Goal: Task Accomplishment & Management: Manage account settings

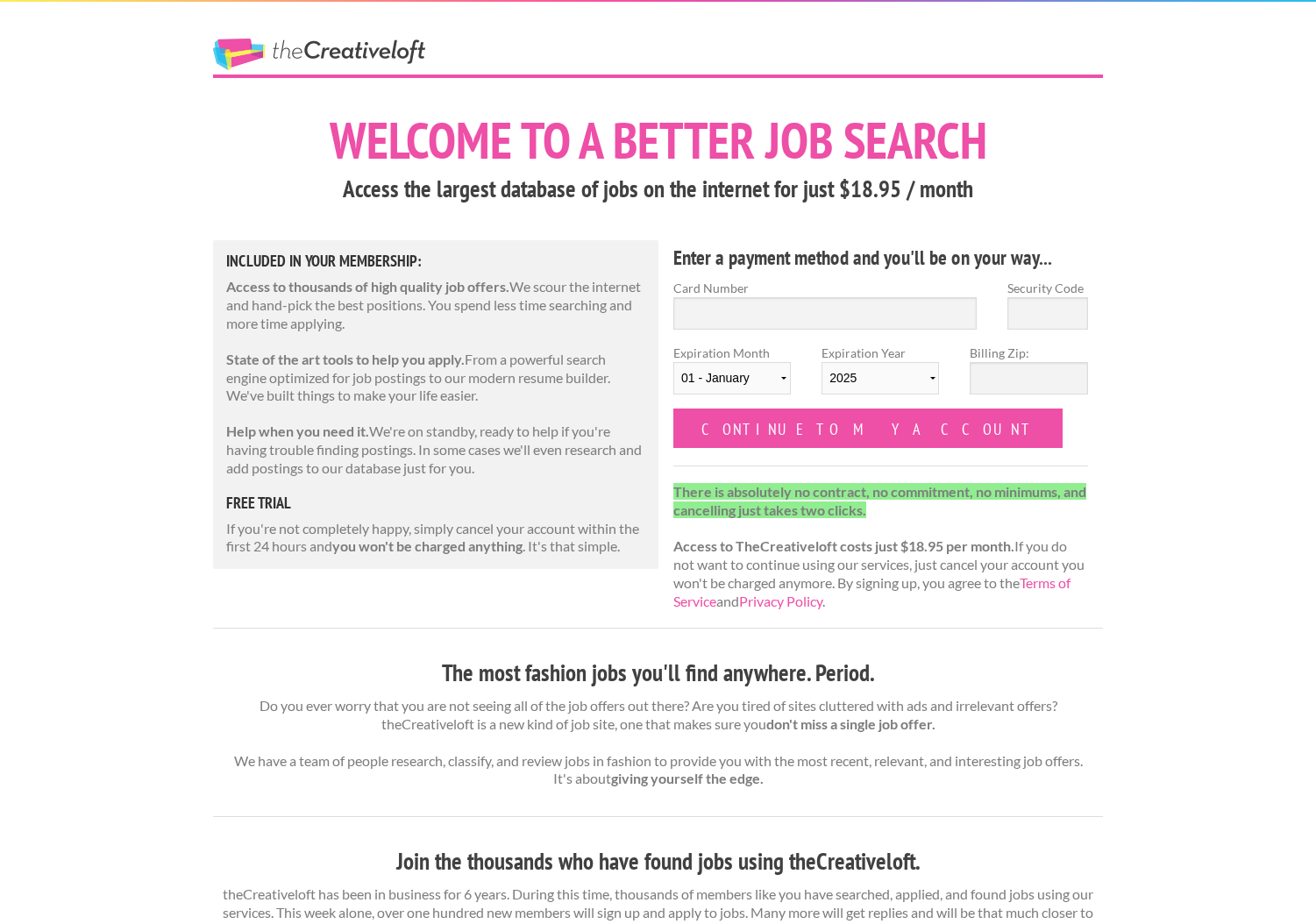
click at [1160, 598] on div "The Creative Loft Welcome to a better job search Access the largest database of…" at bounding box center [658, 904] width 1316 height 1808
click at [793, 316] on input "Card Number" at bounding box center [824, 313] width 303 height 33
type input "[CREDIT_CARD_NUMBER]"
type input "527"
select select "08"
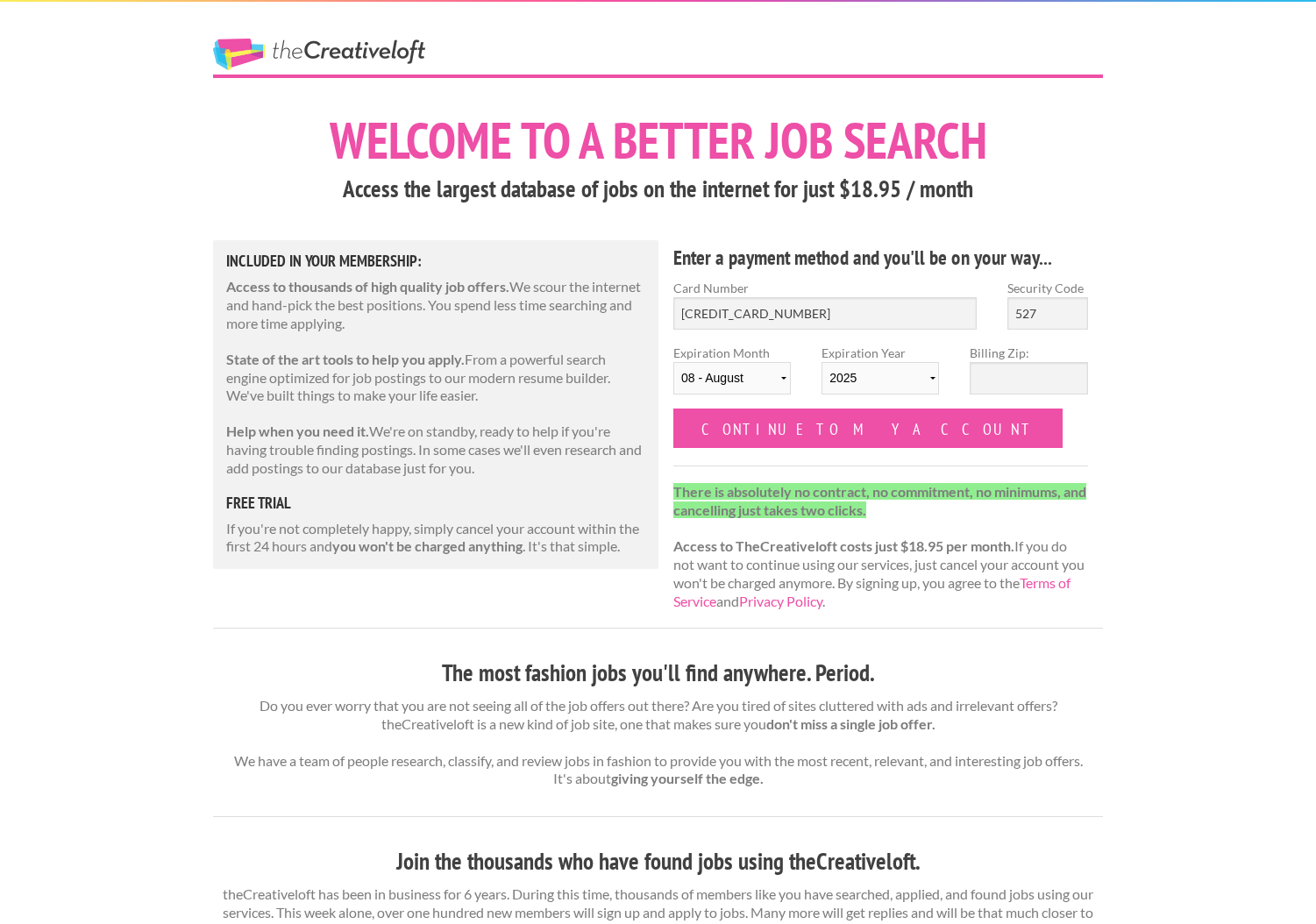
select select "2029"
click at [1035, 374] on input "Billing Zip:" at bounding box center [1028, 378] width 117 height 33
type input "02903"
click at [942, 443] on form "Card Number [CREDIT_CARD_NUMBER] Security Code 527 Expiration Month [DATE] - [D…" at bounding box center [881, 363] width 415 height 169
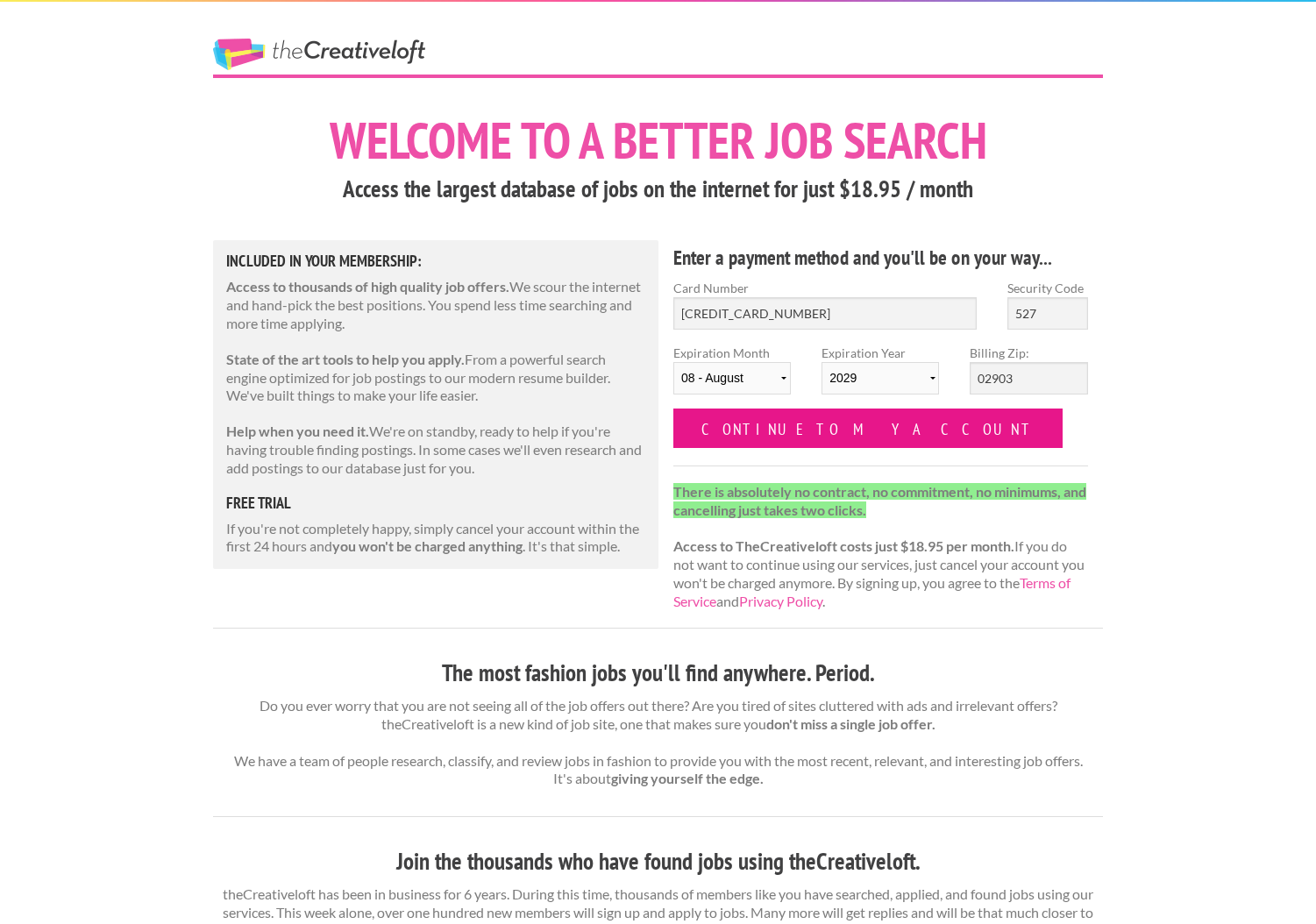
click at [775, 432] on input "Continue to my account" at bounding box center [868, 428] width 389 height 40
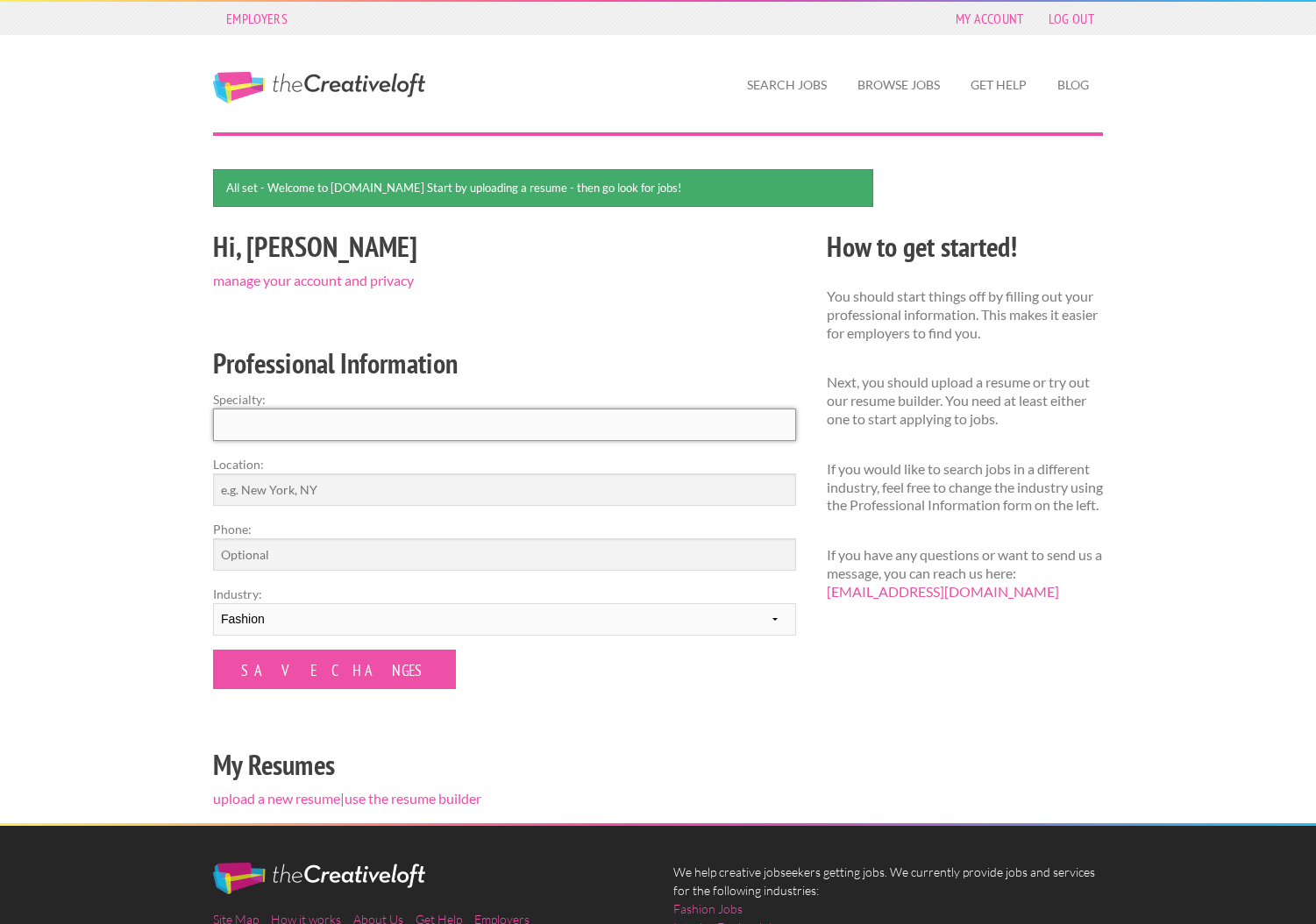
click at [333, 421] on input "Specialty:" at bounding box center [504, 425] width 583 height 33
type input "I"
click at [335, 492] on input "Location:" at bounding box center [504, 490] width 583 height 33
type input "Providence, RI"
click at [288, 619] on select "--------- Fashion Interior Design Photography Event Planning Entertainment Musi…" at bounding box center [504, 619] width 583 height 33
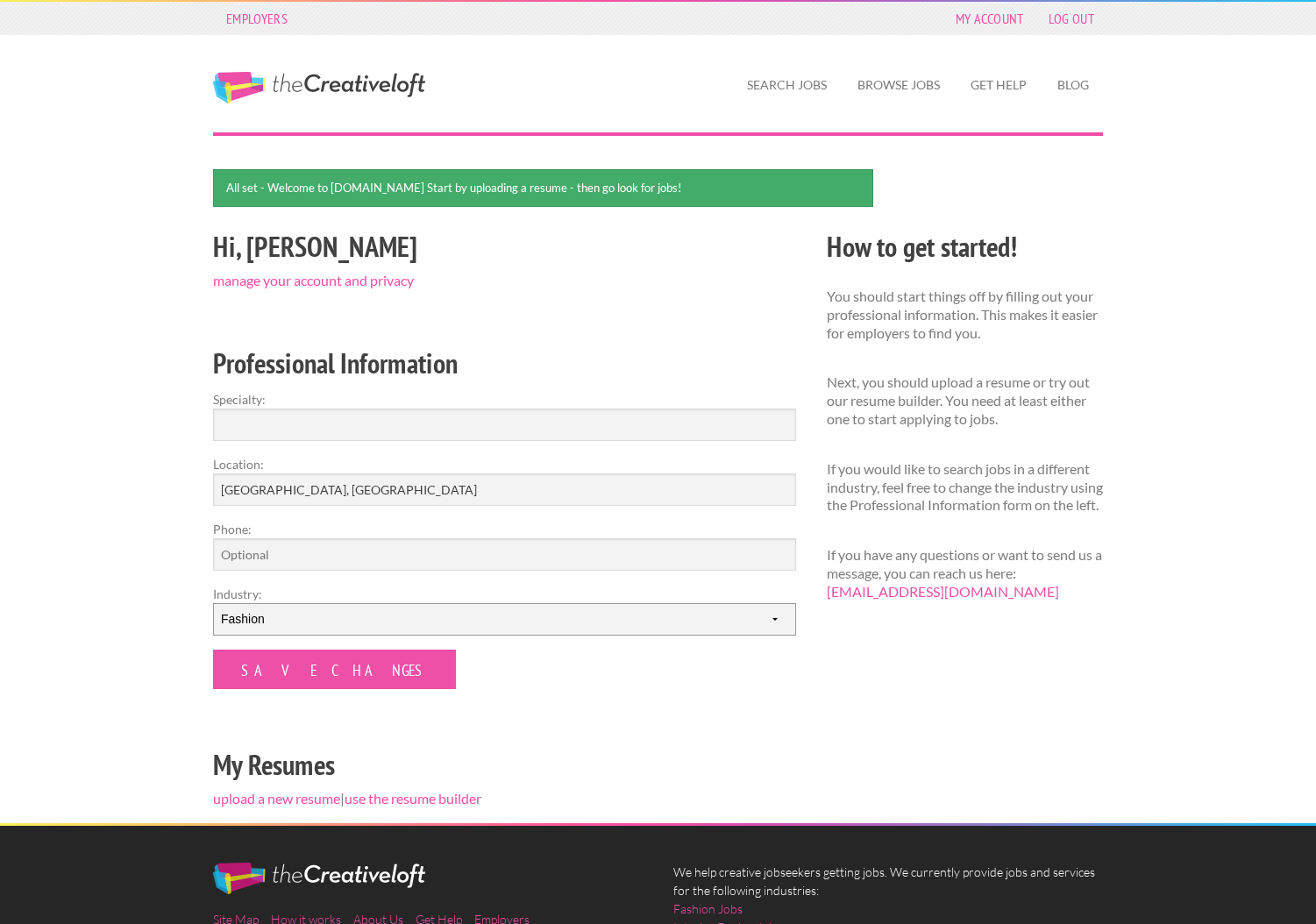
select select "2"
click at [213, 603] on select "--------- Fashion Interior Design Photography Event Planning Entertainment Musi…" at bounding box center [504, 619] width 583 height 33
click at [244, 425] on input "Specialty:" at bounding box center [504, 425] width 583 height 33
type input "Hospitality"
click at [464, 727] on div "Hi, Lesley manage your account and privacy Professional Information Specialty: …" at bounding box center [505, 523] width 613 height 599
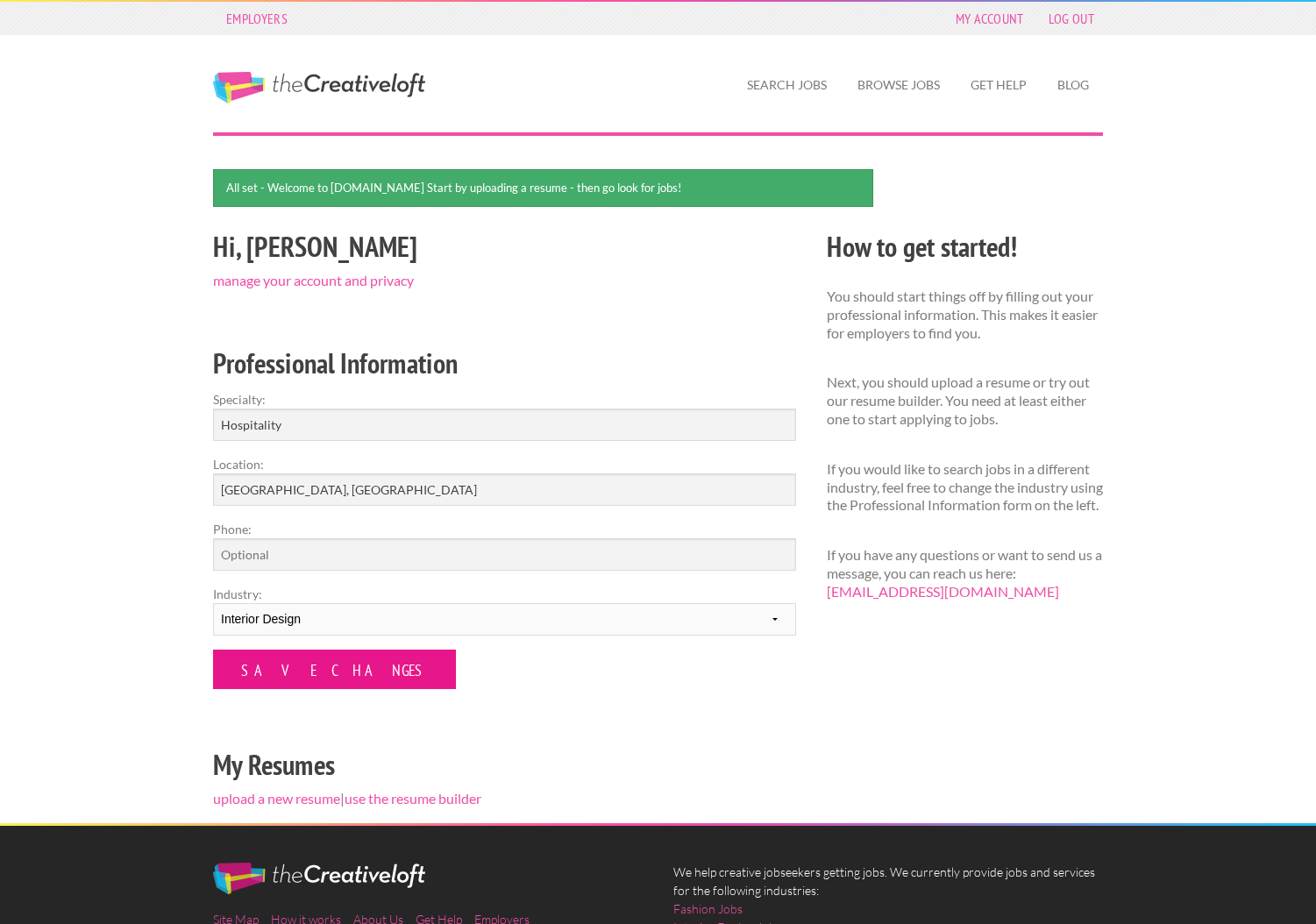
click at [314, 674] on input "Save Changes" at bounding box center [334, 669] width 243 height 40
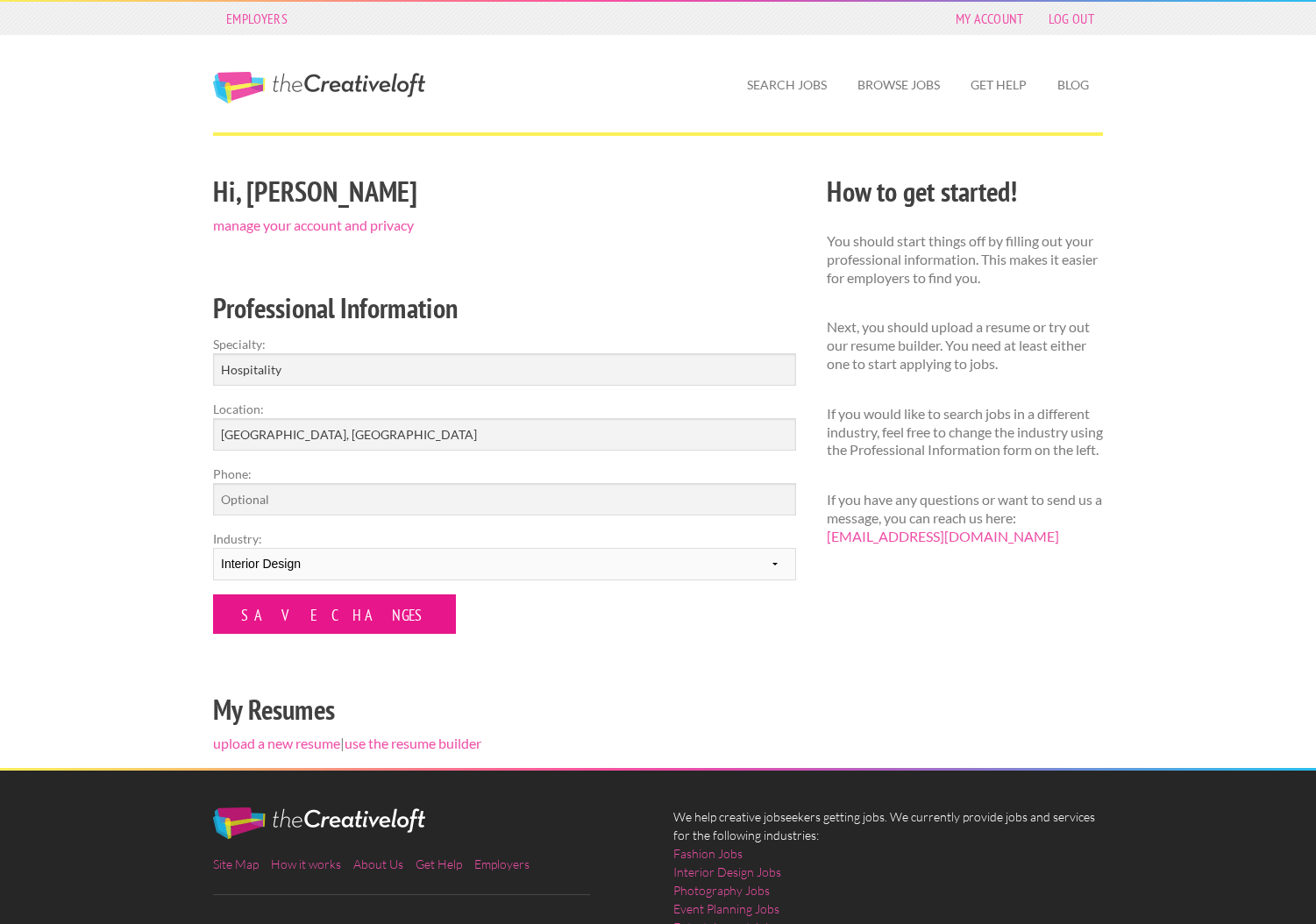
click at [277, 617] on input "Save Changes" at bounding box center [334, 613] width 243 height 40
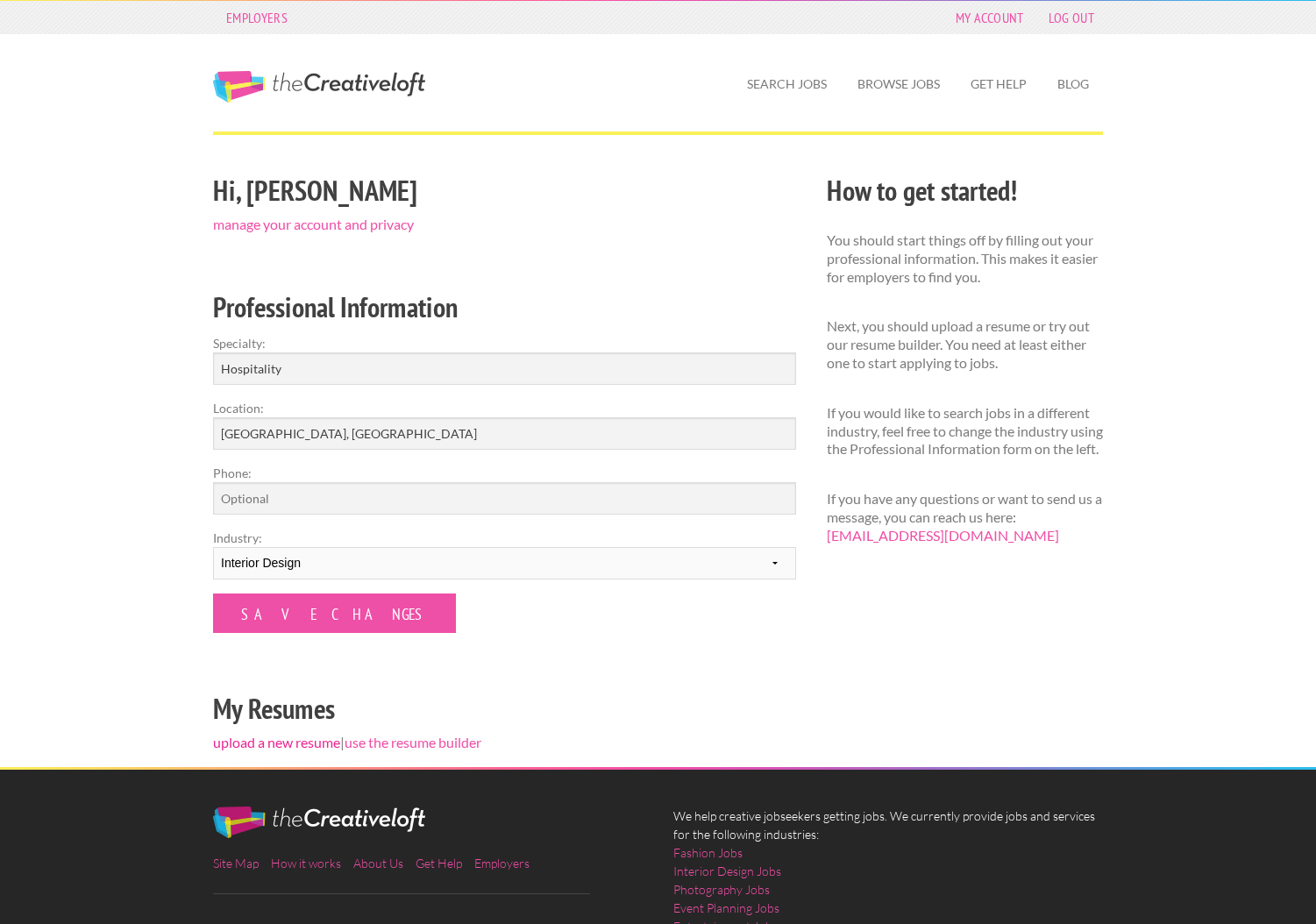
click at [270, 746] on link "upload a new resume" at bounding box center [276, 741] width 127 height 16
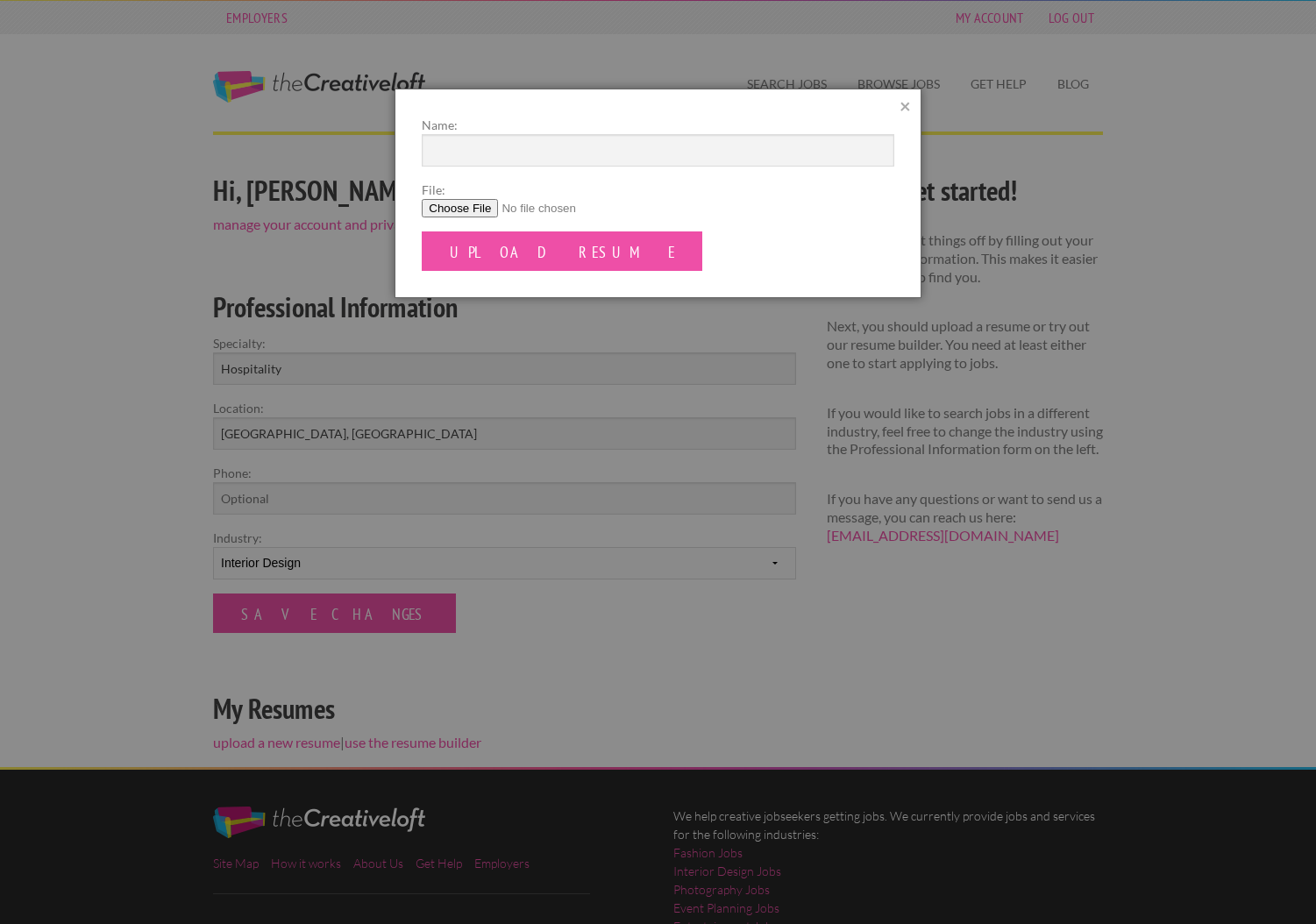
click at [442, 201] on input "File:" at bounding box center [657, 208] width 471 height 18
type input "C:\fakepath\LesleyEllyn_Resume.pdf"
click at [495, 148] on input "Name:" at bounding box center [657, 151] width 471 height 33
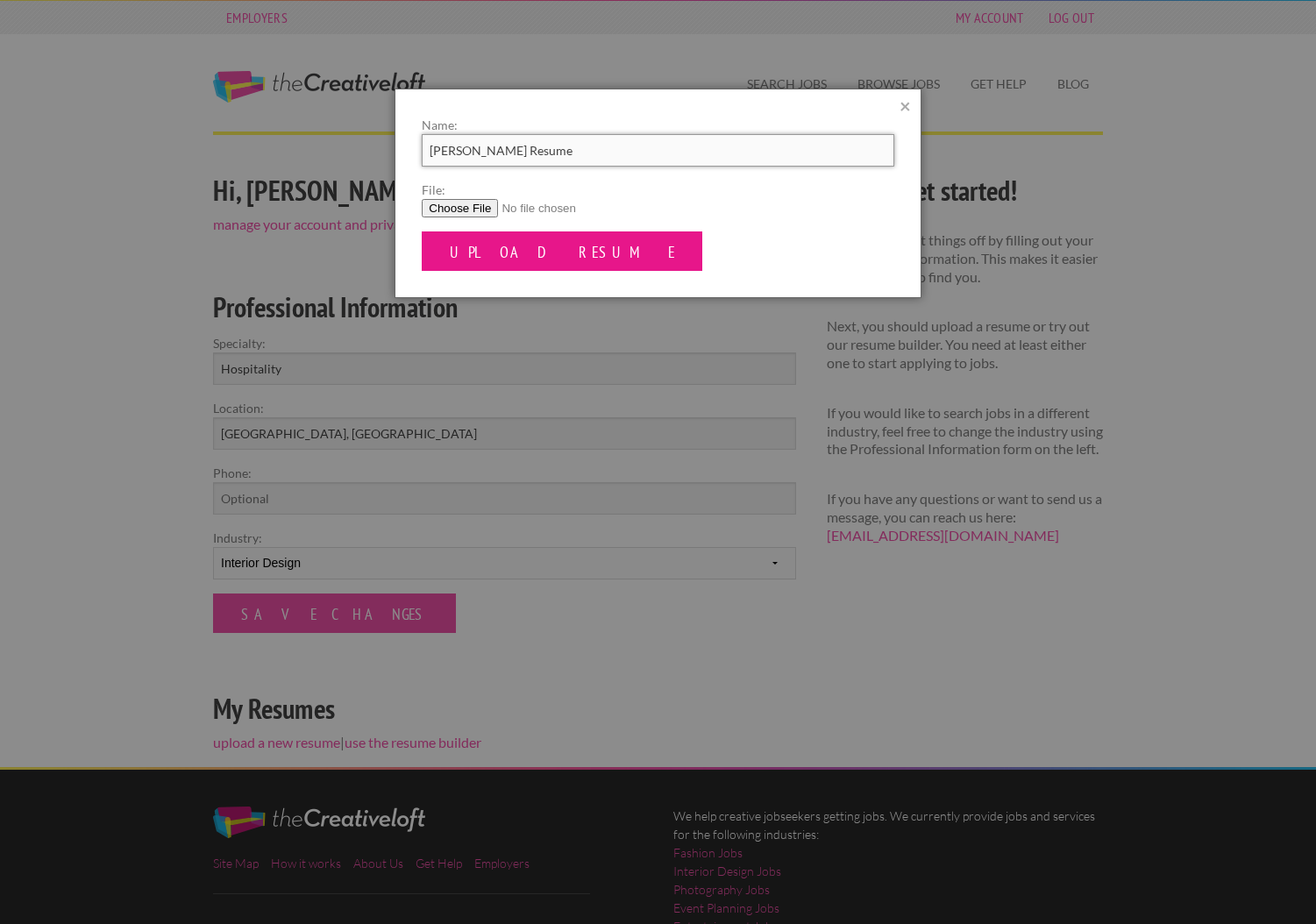
type input "Lesley Ellyn Resume"
click at [520, 256] on input "Upload Resume" at bounding box center [562, 251] width 281 height 40
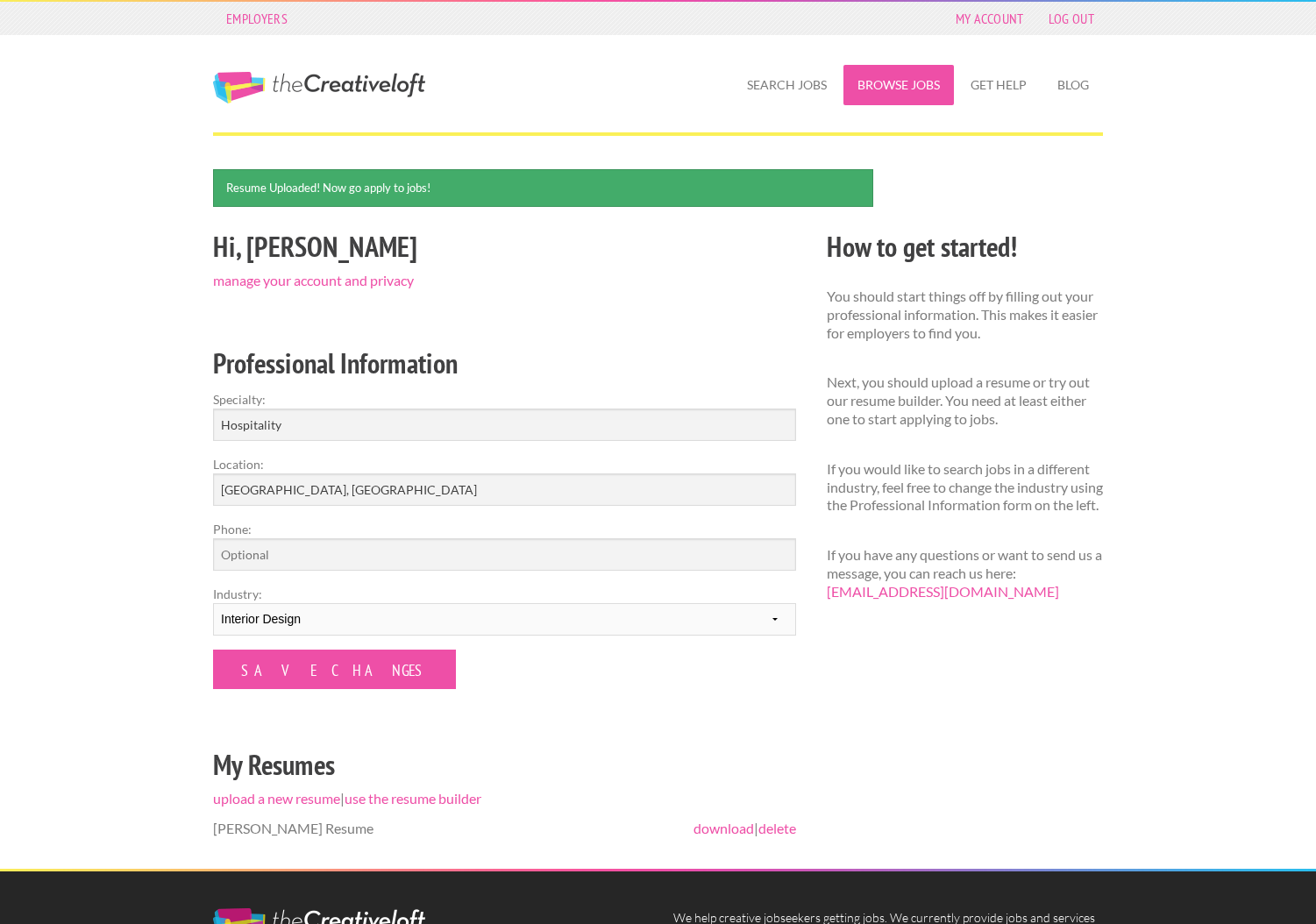
click at [890, 88] on link "Browse Jobs" at bounding box center [899, 85] width 110 height 41
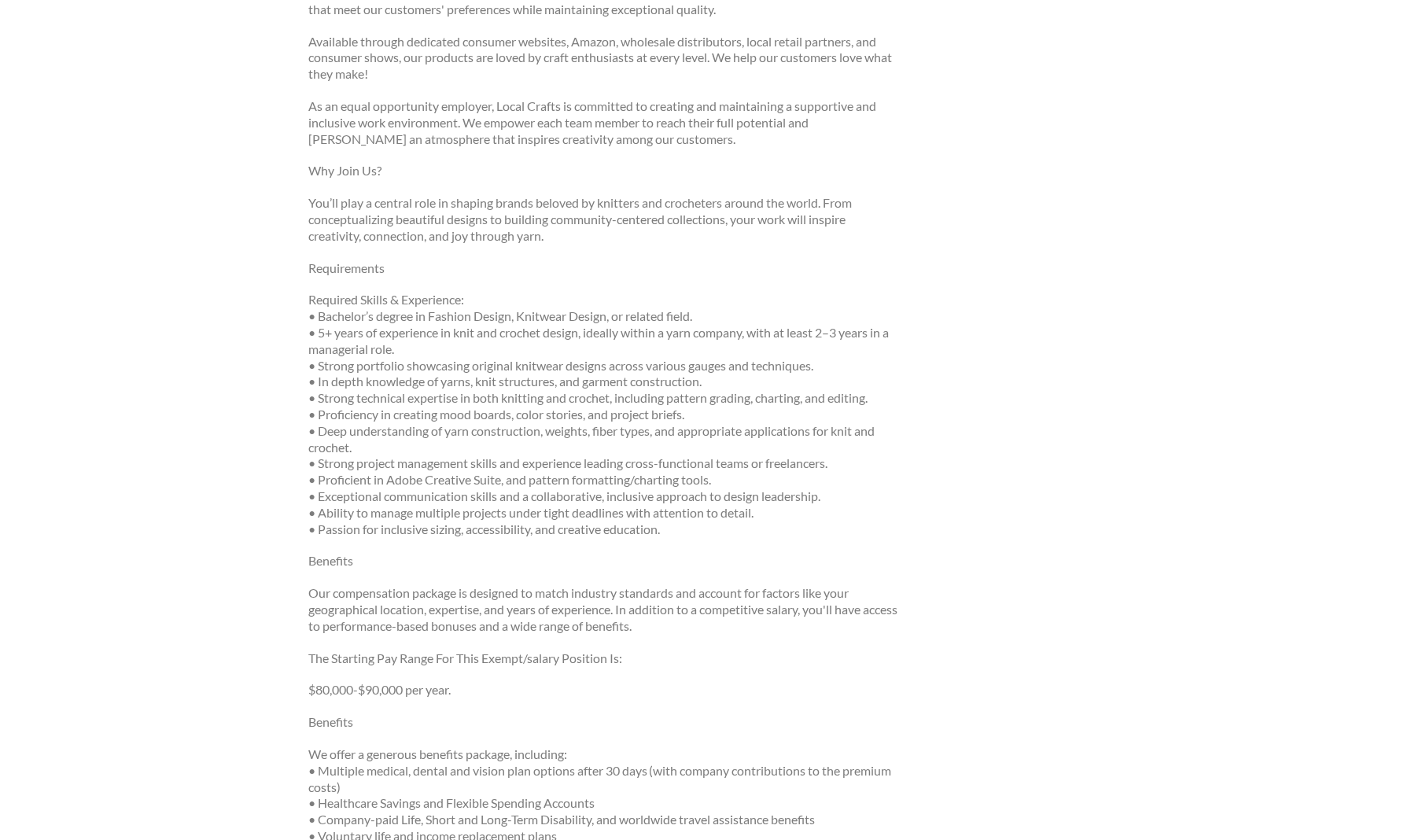
scroll to position [877, 0]
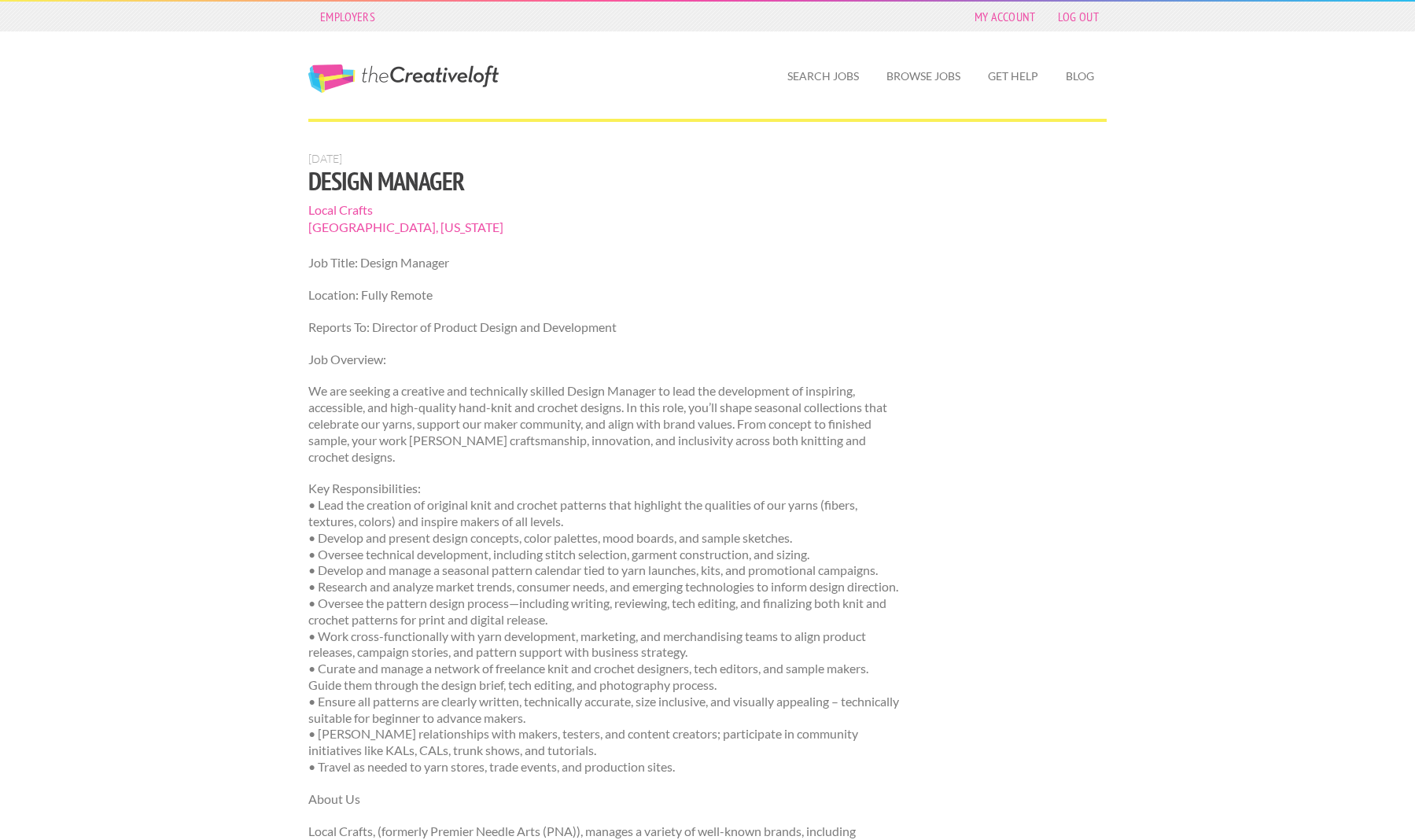
scroll to position [1, 0]
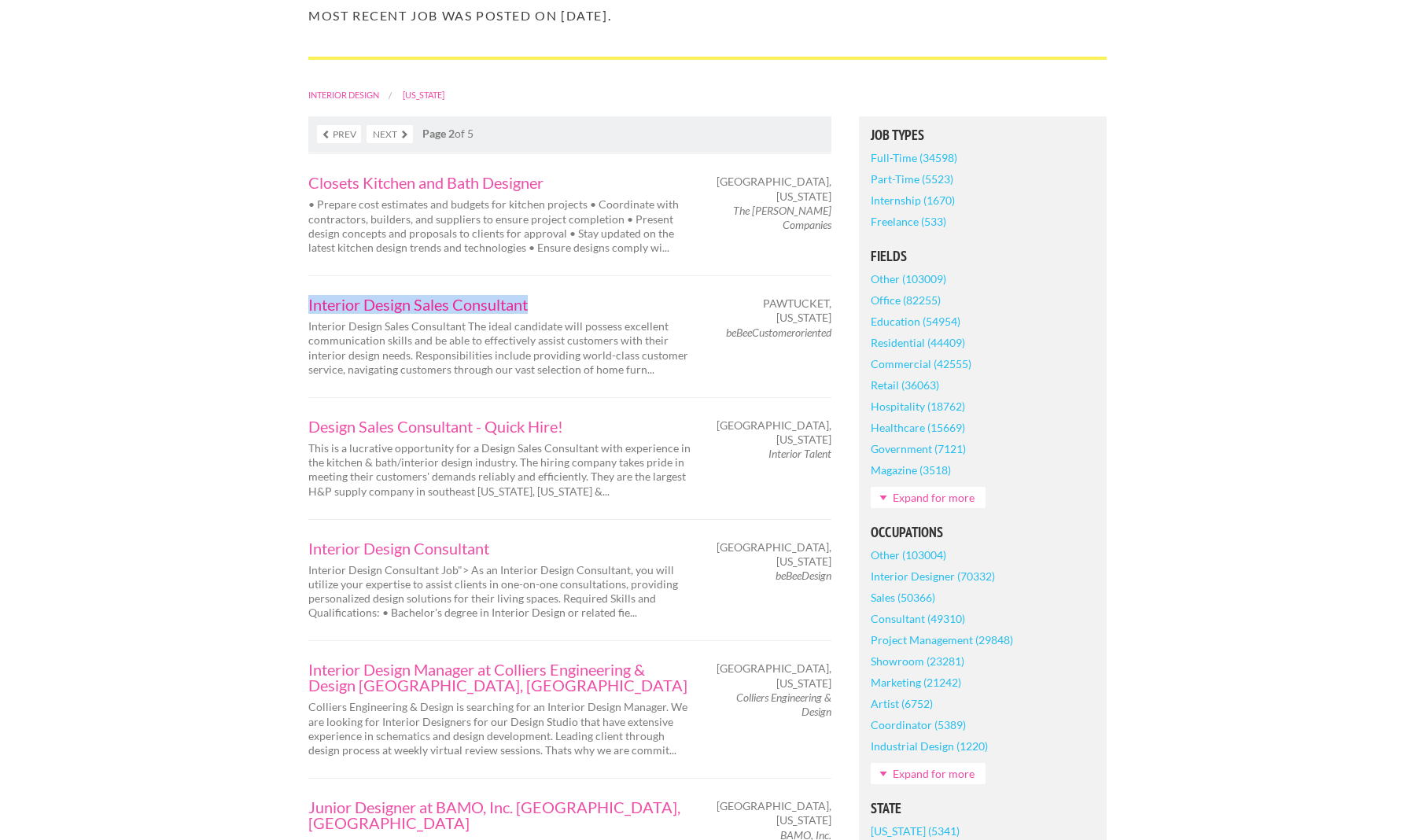
scroll to position [301, 0]
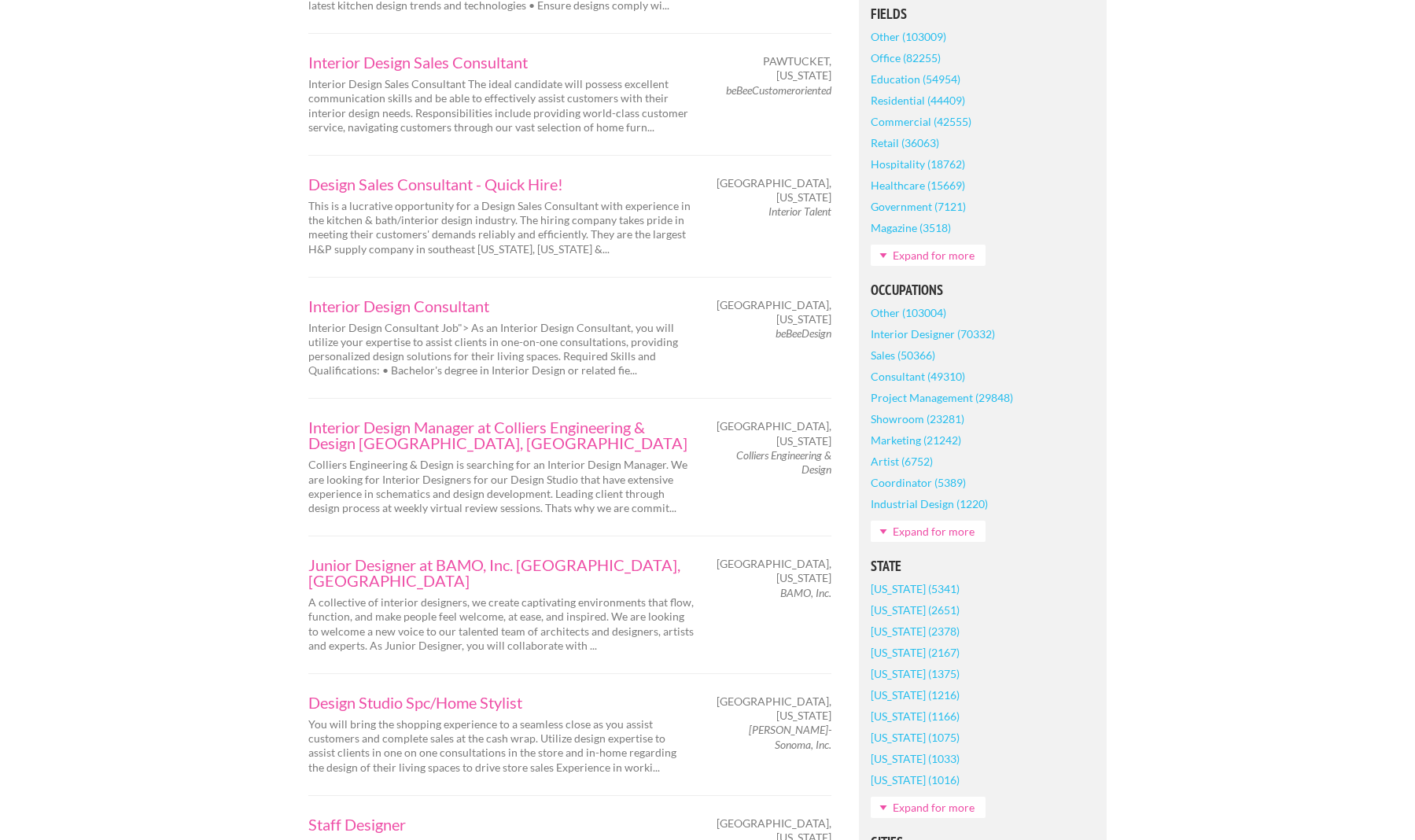
scroll to position [577, 0]
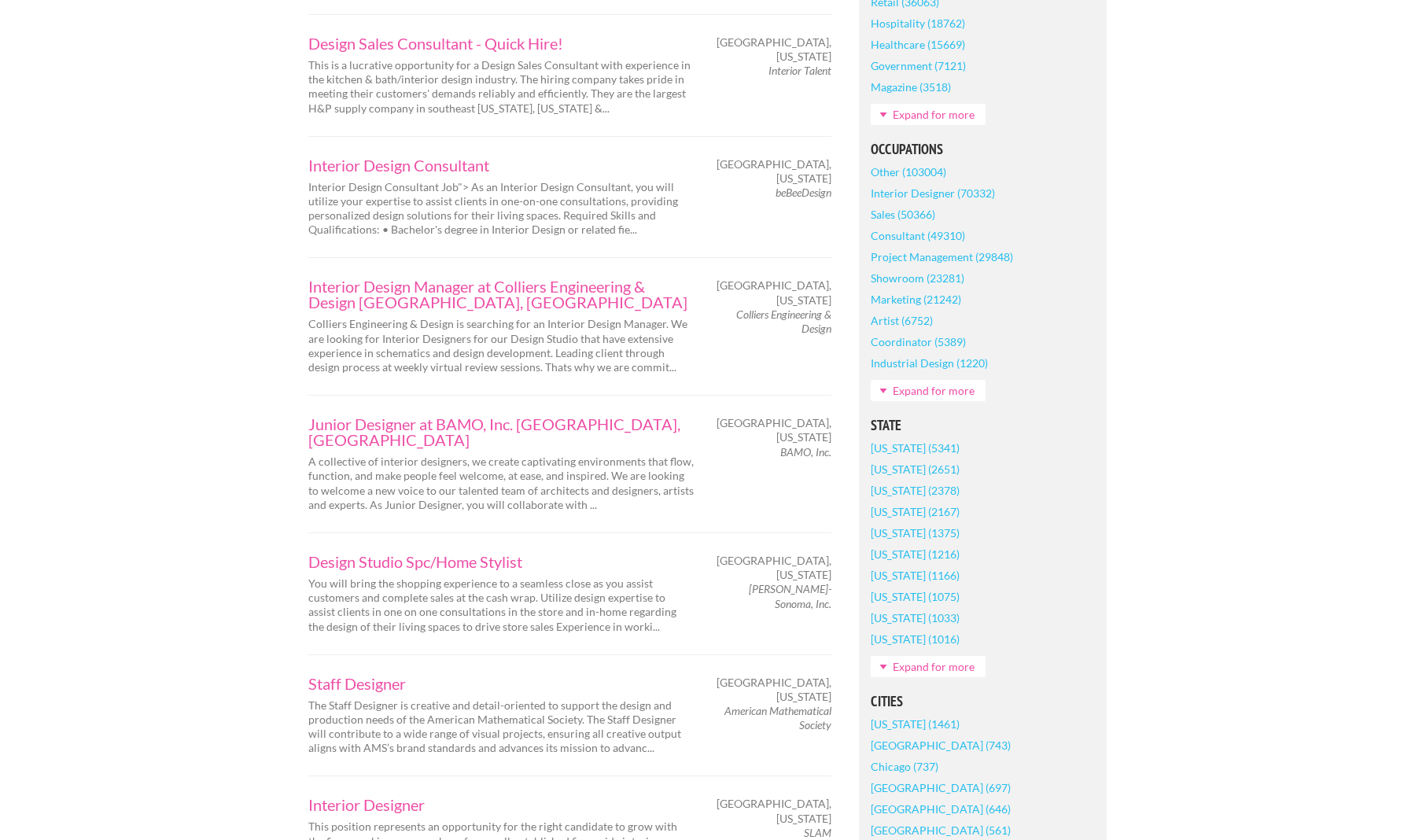
scroll to position [0, 0]
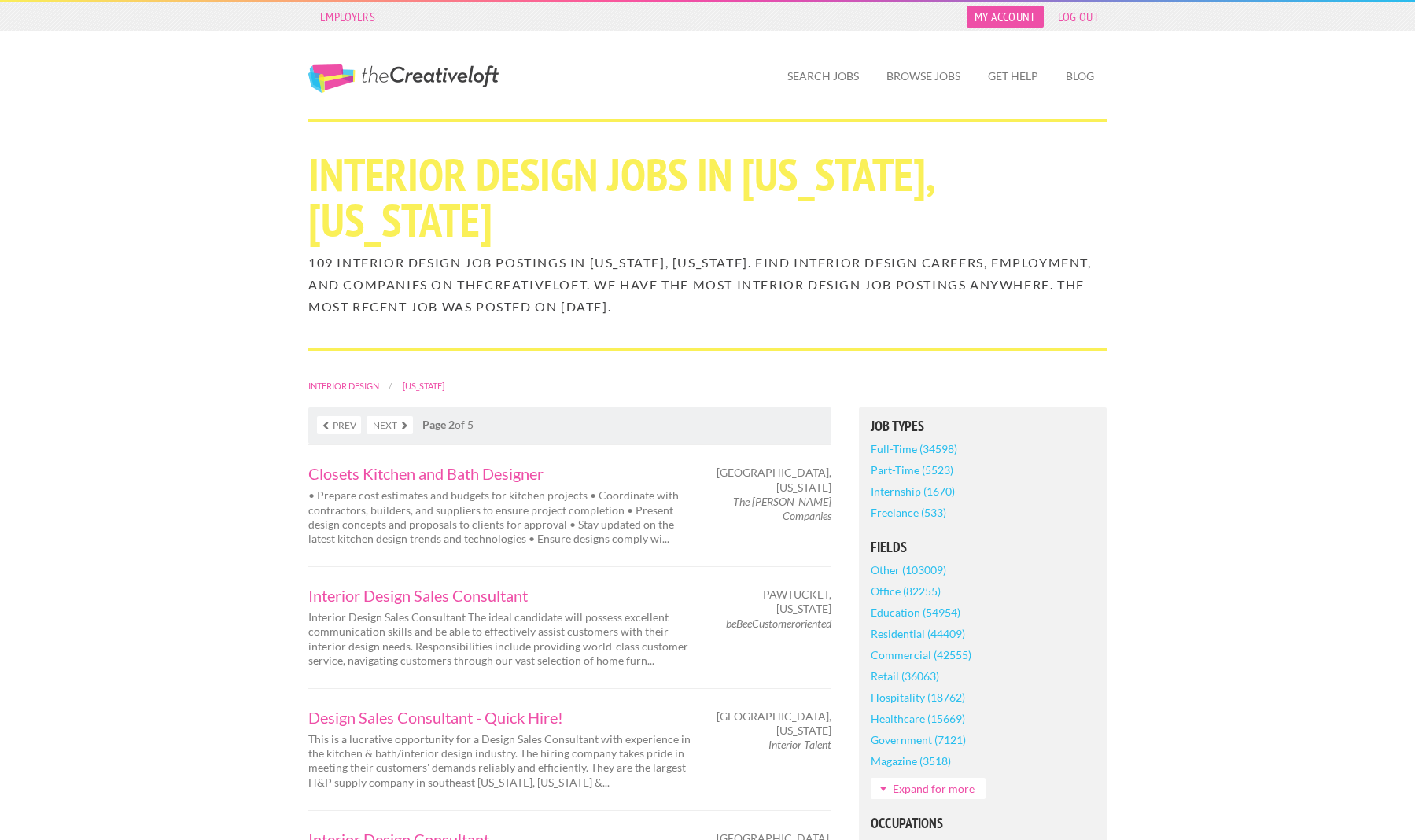
click at [984, 16] on link "My Account" at bounding box center [1005, 16] width 77 height 22
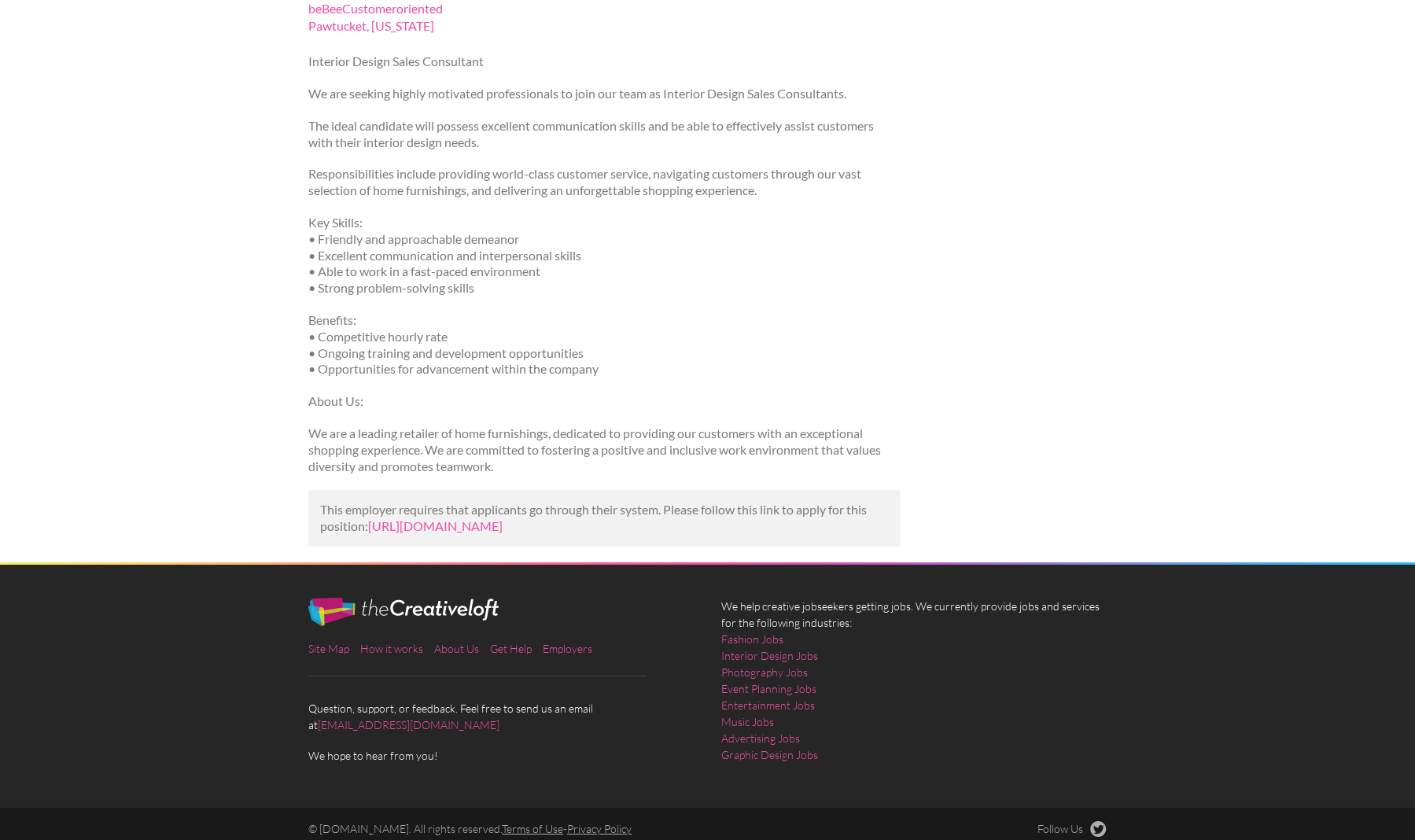
scroll to position [227, 0]
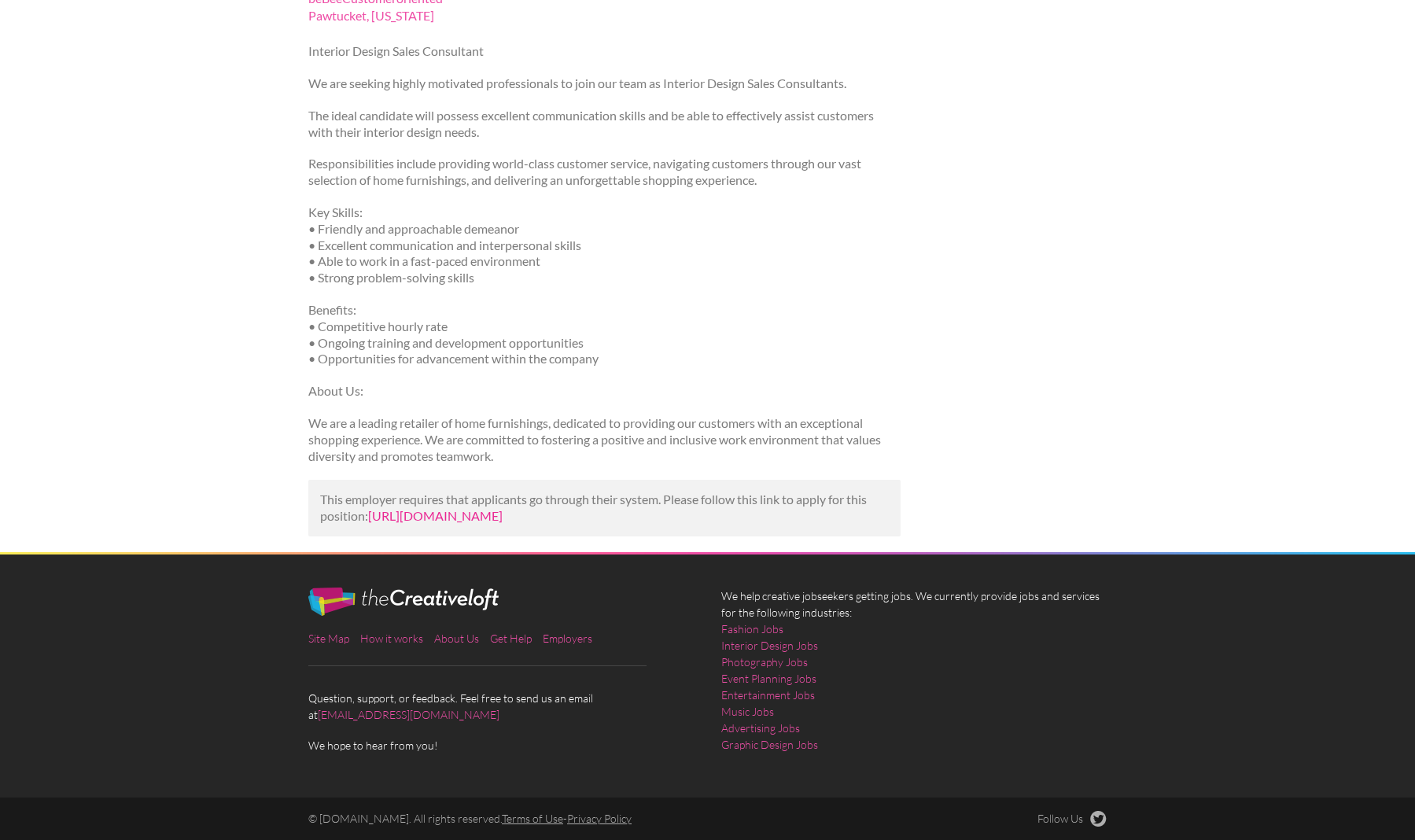
click at [503, 508] on link "https://us.trabajo.org/job-3035-e76fa56b85b6840fca78fedf2e72a193?utm_campaign=g…" at bounding box center [435, 515] width 135 height 15
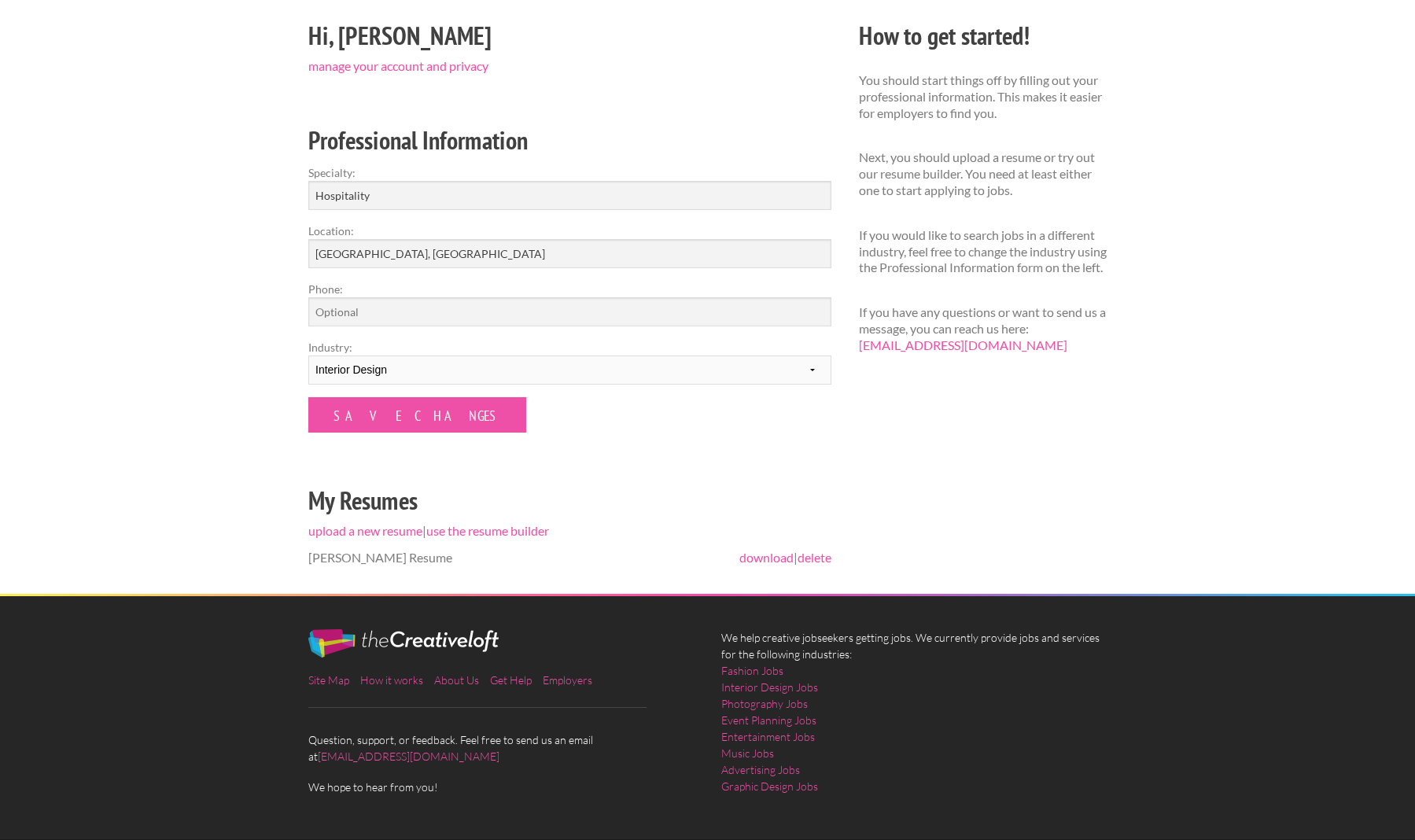
scroll to position [139, 0]
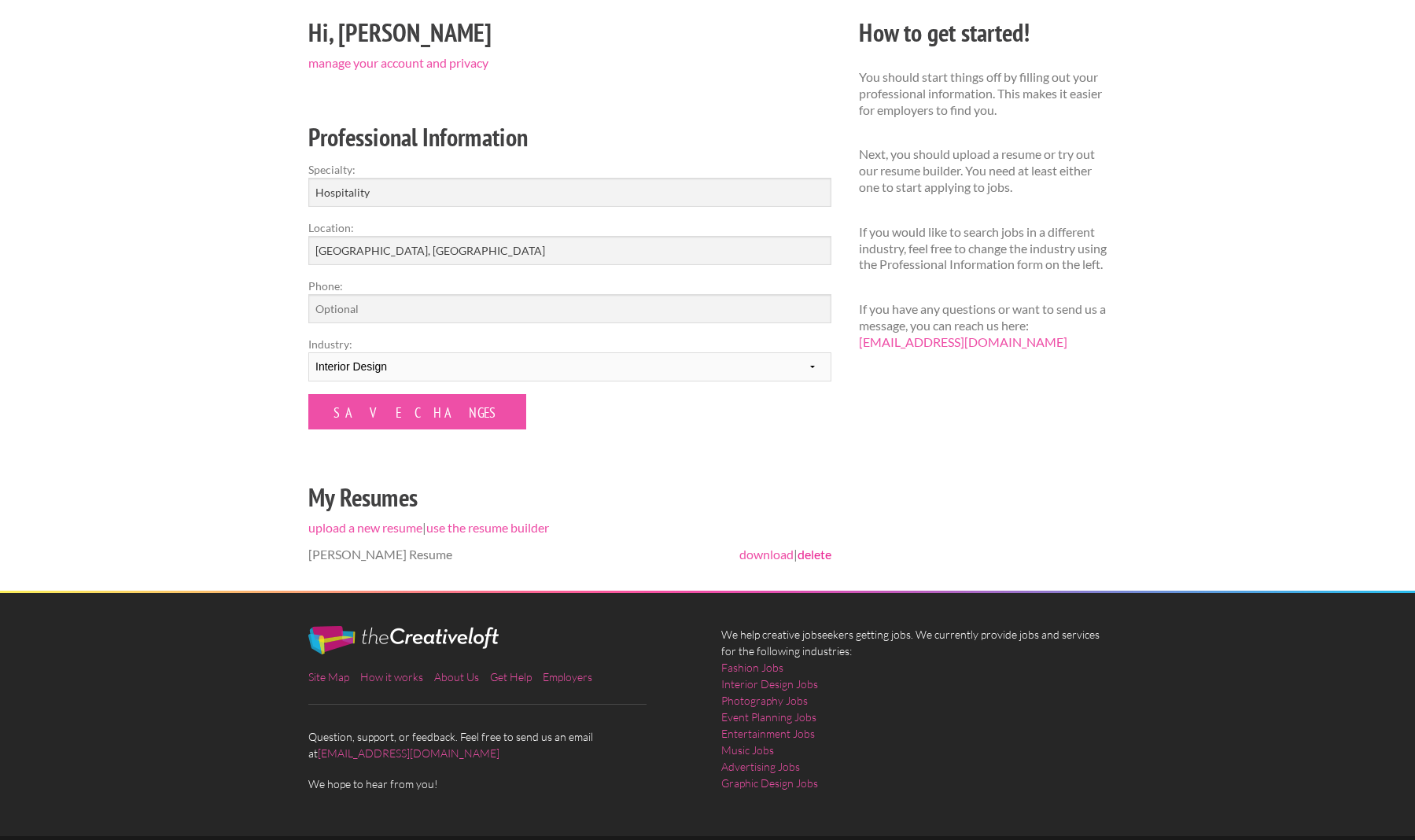
click at [822, 558] on link "delete" at bounding box center [814, 554] width 34 height 15
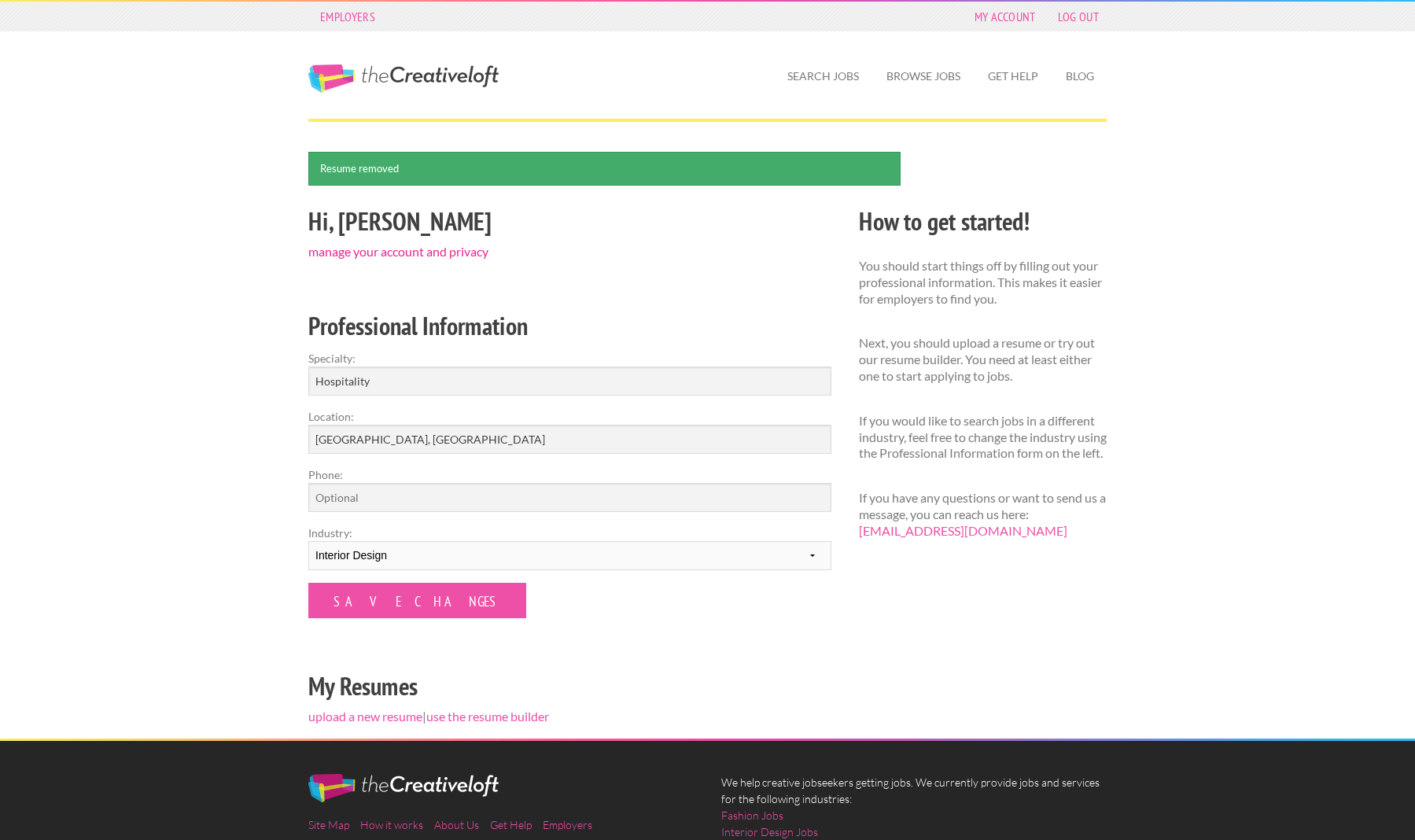
click at [420, 253] on link "manage your account and privacy" at bounding box center [398, 251] width 180 height 15
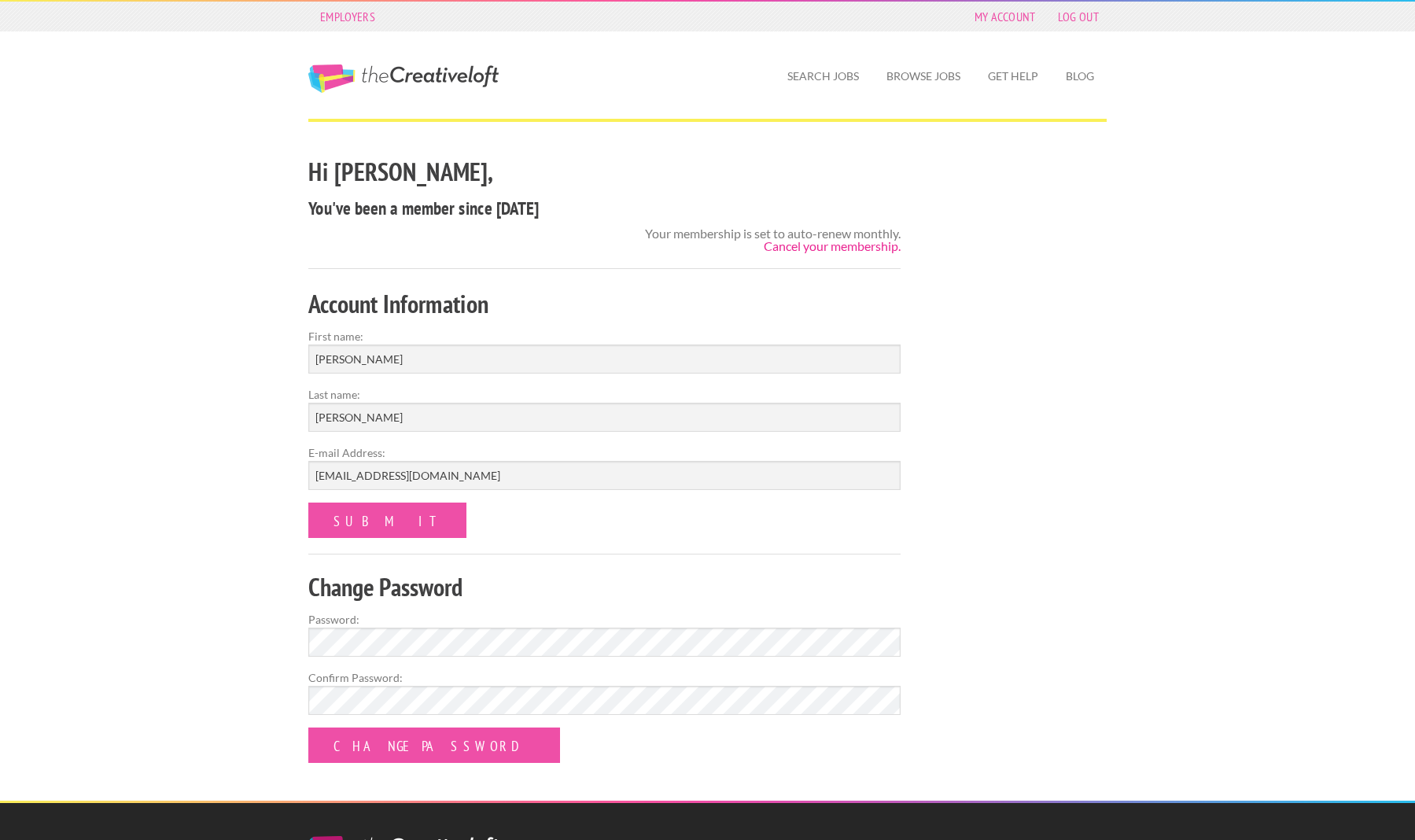
click at [815, 249] on link "Cancel your membership." at bounding box center [833, 246] width 137 height 15
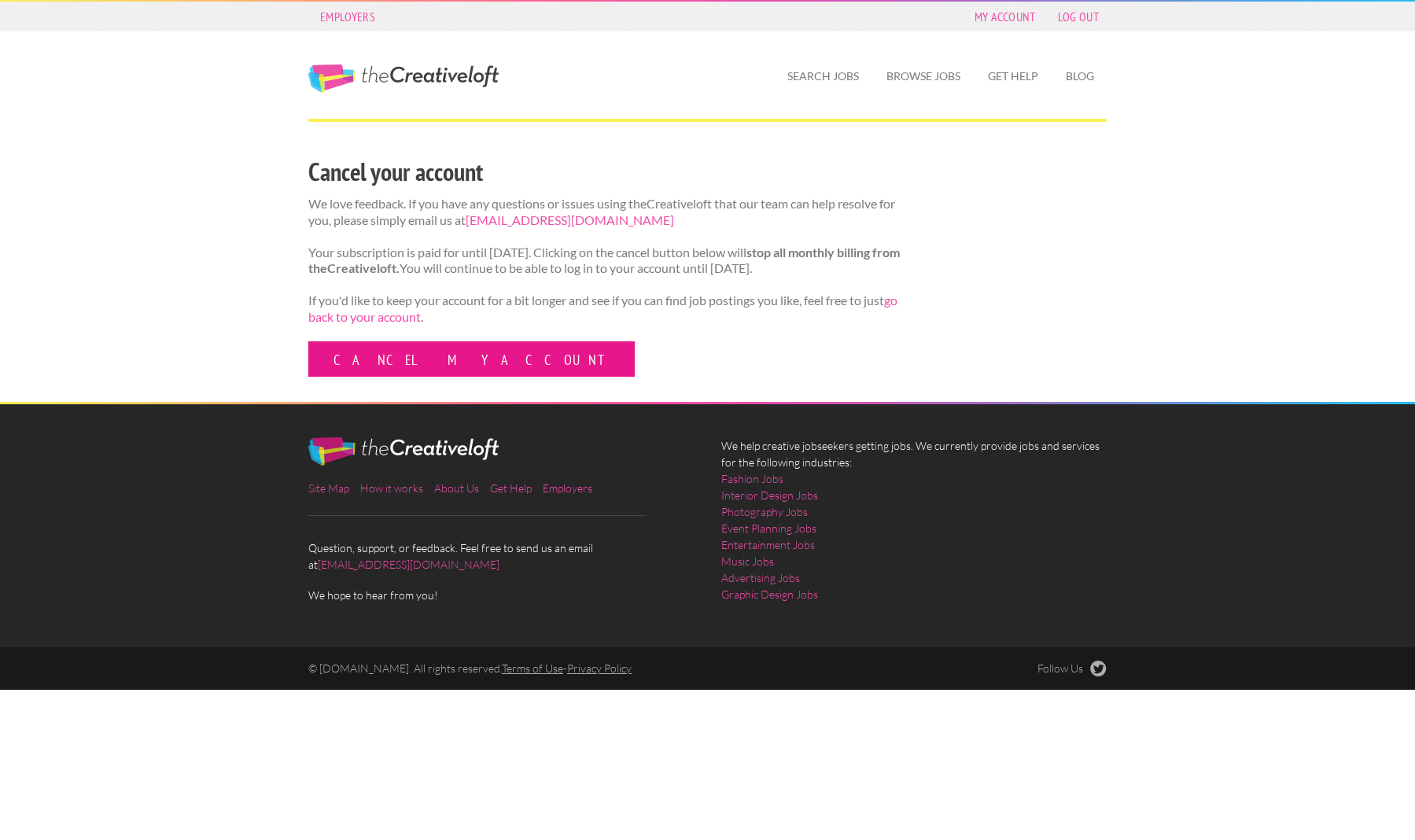
click at [381, 377] on link "Cancel my account" at bounding box center [471, 358] width 326 height 36
